Goal: Task Accomplishment & Management: Use online tool/utility

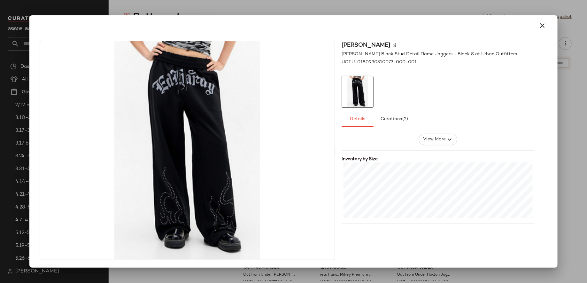
scroll to position [130, 0]
click at [539, 24] on icon "button" at bounding box center [542, 26] width 8 height 8
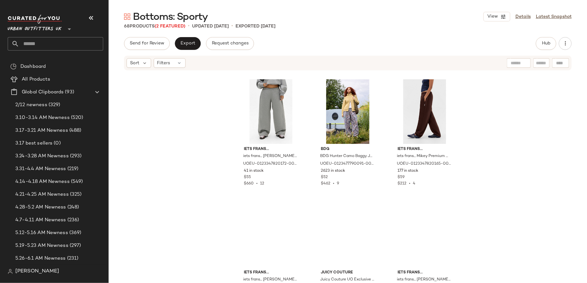
scroll to position [261, 0]
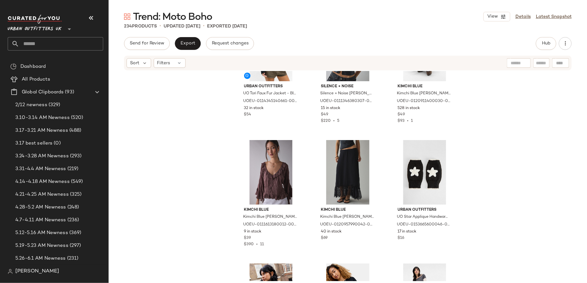
scroll to position [59, 0]
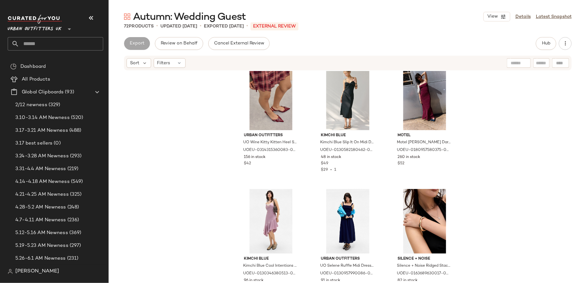
scroll to position [211, 0]
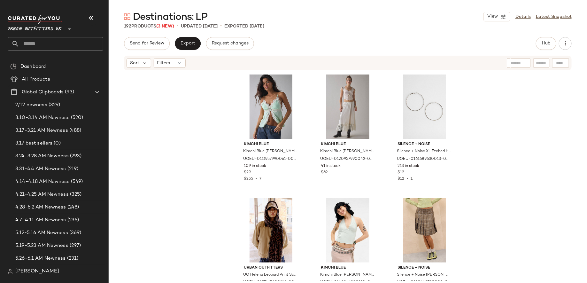
scroll to position [15, 0]
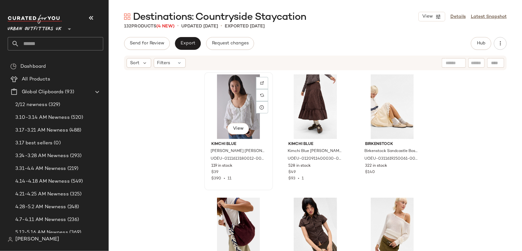
scroll to position [21, 0]
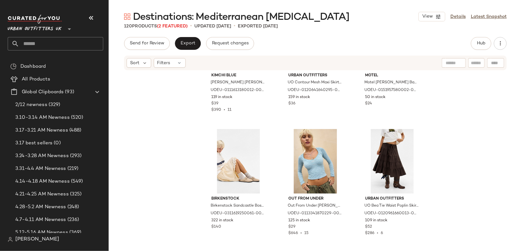
scroll to position [186, 0]
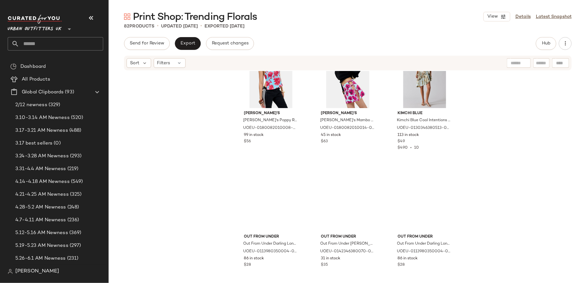
scroll to position [336, 0]
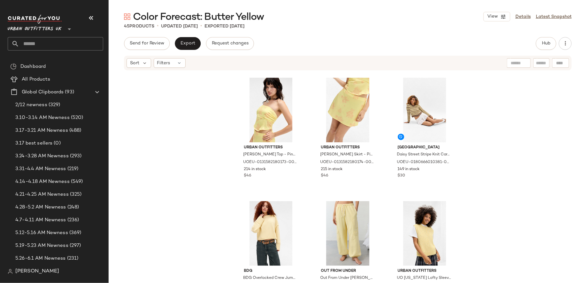
scroll to position [246, 0]
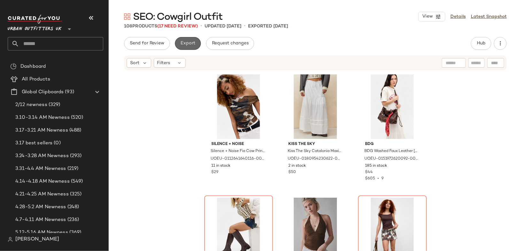
click at [186, 43] on span "Export" at bounding box center [187, 43] width 15 height 5
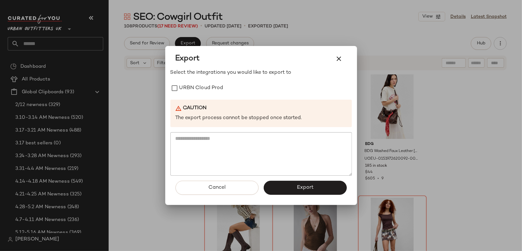
click at [181, 81] on div "Select the integrations you would like to export to URBN Cloud Prod Caution The…" at bounding box center [260, 122] width 181 height 107
click at [181, 86] on label "URBN Cloud Prod" at bounding box center [201, 88] width 44 height 13
click at [299, 189] on span "Export" at bounding box center [305, 188] width 17 height 6
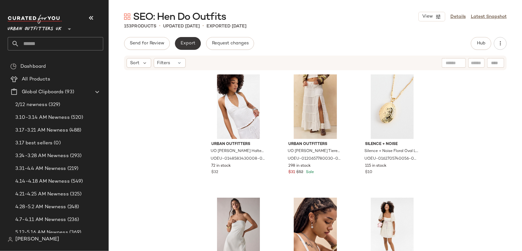
click at [186, 41] on span "Export" at bounding box center [187, 43] width 15 height 5
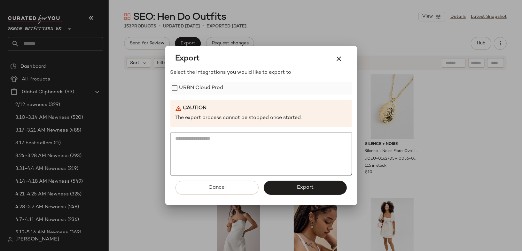
click at [199, 92] on label "URBN Cloud Prod" at bounding box center [201, 88] width 44 height 13
click at [285, 185] on button "Export" at bounding box center [305, 188] width 83 height 14
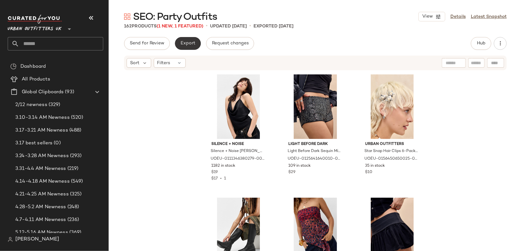
click at [178, 45] on button "Export" at bounding box center [188, 43] width 26 height 13
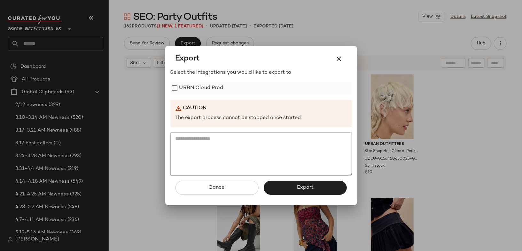
click at [204, 89] on label "URBN Cloud Prod" at bounding box center [201, 88] width 44 height 13
click at [345, 56] on button "button" at bounding box center [338, 58] width 15 height 15
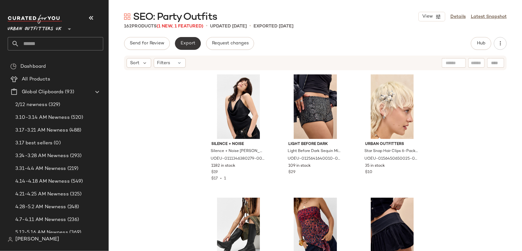
click at [187, 48] on button "Export" at bounding box center [188, 43] width 26 height 13
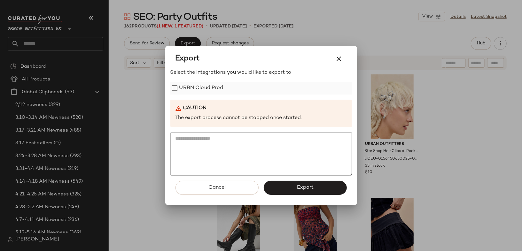
click at [197, 86] on label "URBN Cloud Prod" at bounding box center [201, 88] width 44 height 13
click at [271, 184] on button "Export" at bounding box center [305, 188] width 83 height 14
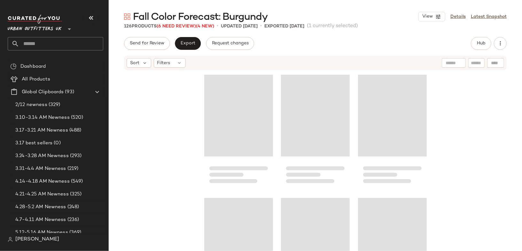
scroll to position [617, 0]
